Goal: Use online tool/utility: Utilize a website feature to perform a specific function

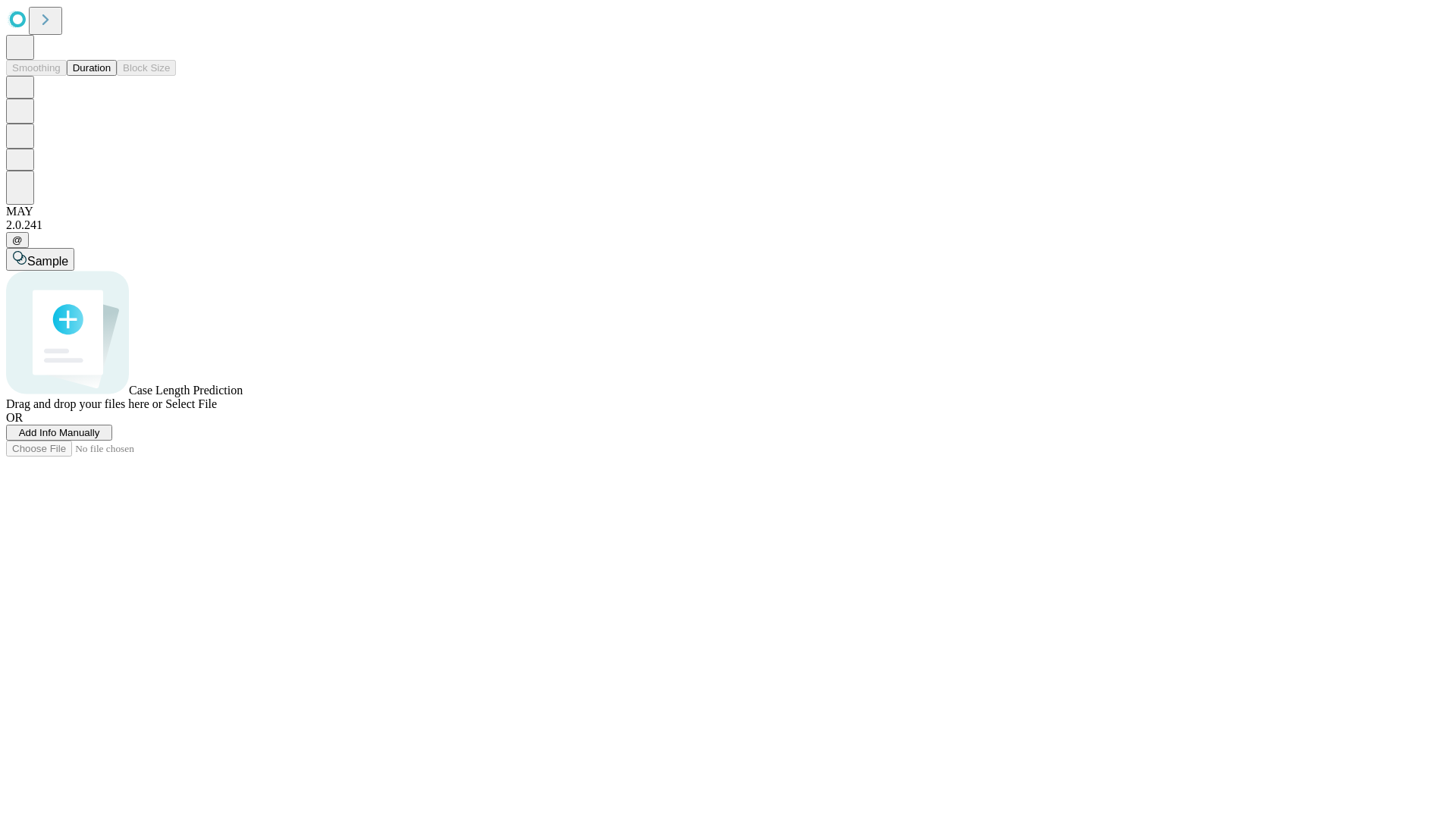
click at [111, 76] on button "Duration" at bounding box center [91, 68] width 50 height 16
click at [217, 411] on span "Select File" at bounding box center [191, 404] width 52 height 13
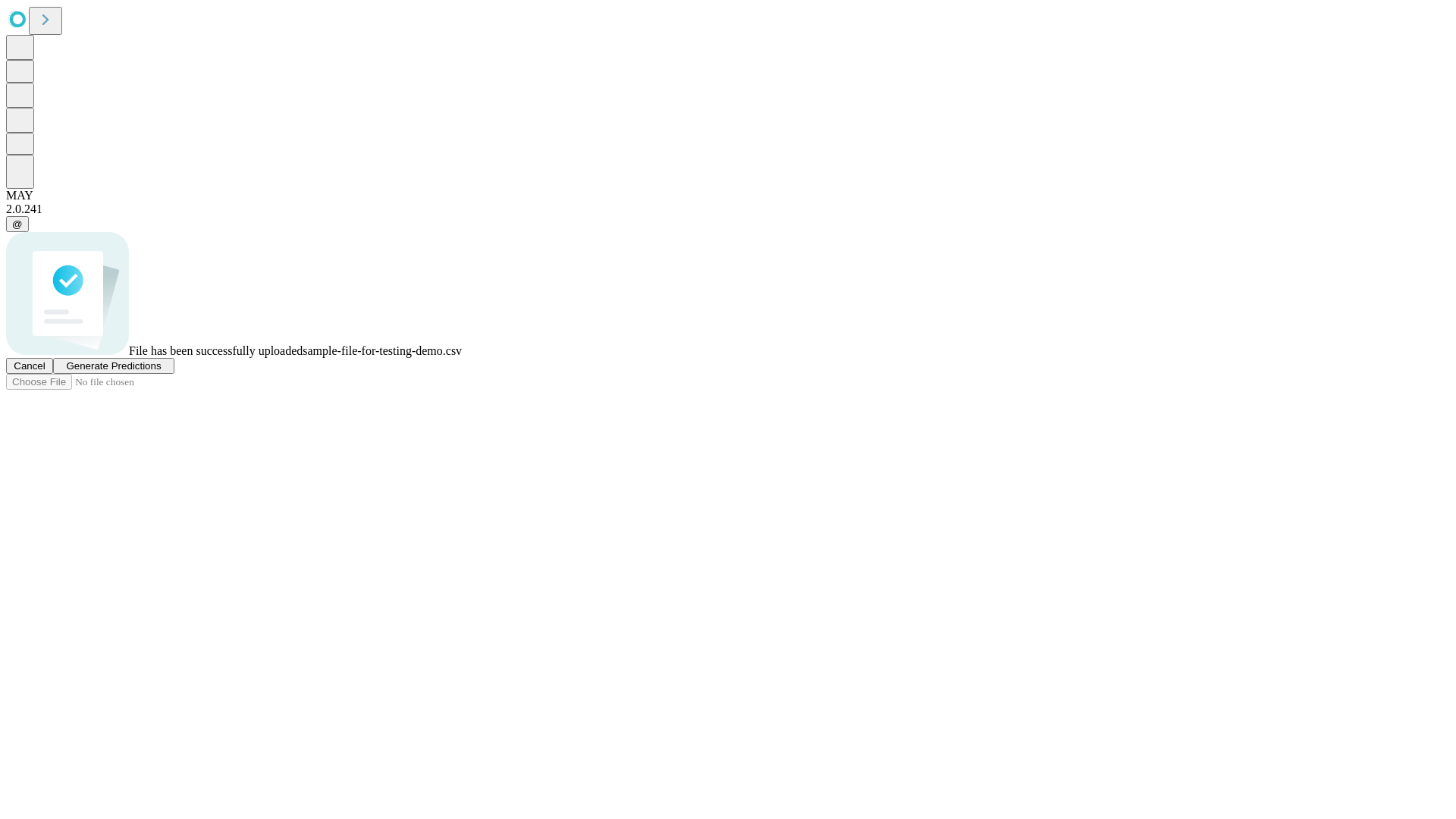
click at [161, 371] on span "Generate Predictions" at bounding box center [113, 365] width 95 height 12
